Goal: Communication & Community: Connect with others

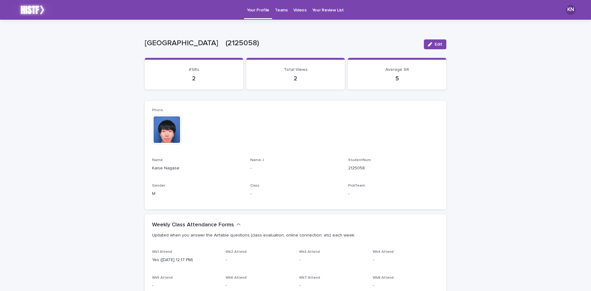
click at [278, 7] on p "Teams" at bounding box center [281, 6] width 13 height 13
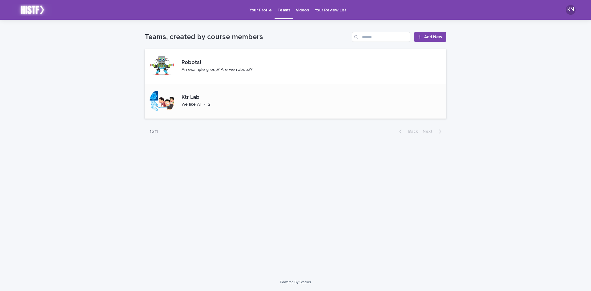
click at [181, 98] on p "Ktr Lab" at bounding box center [204, 97] width 47 height 7
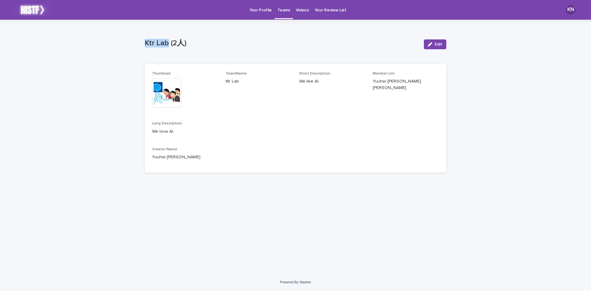
drag, startPoint x: 146, startPoint y: 45, endPoint x: 166, endPoint y: 40, distance: 21.1
click at [166, 40] on p "Ktr Lab (2人)" at bounding box center [282, 43] width 274 height 9
drag, startPoint x: 417, startPoint y: 87, endPoint x: 223, endPoint y: 75, distance: 194.1
click at [223, 75] on div "Thumbnail This file cannot be opened Download File TeamName Ktr Lab Short Descr…" at bounding box center [295, 118] width 287 height 94
